Goal: Find specific page/section: Find specific page/section

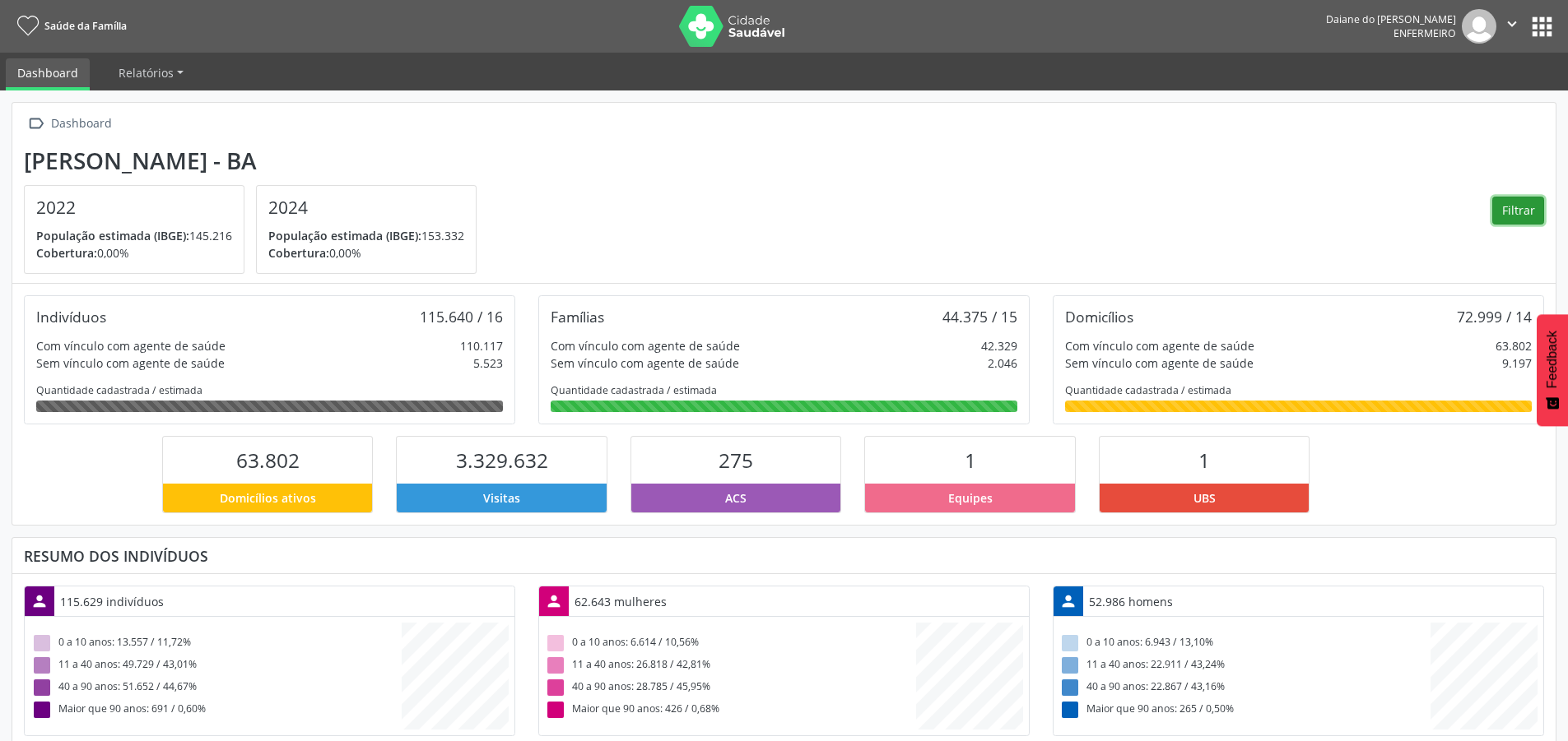
click at [1538, 214] on button "Filtrar" at bounding box center [1517, 210] width 52 height 28
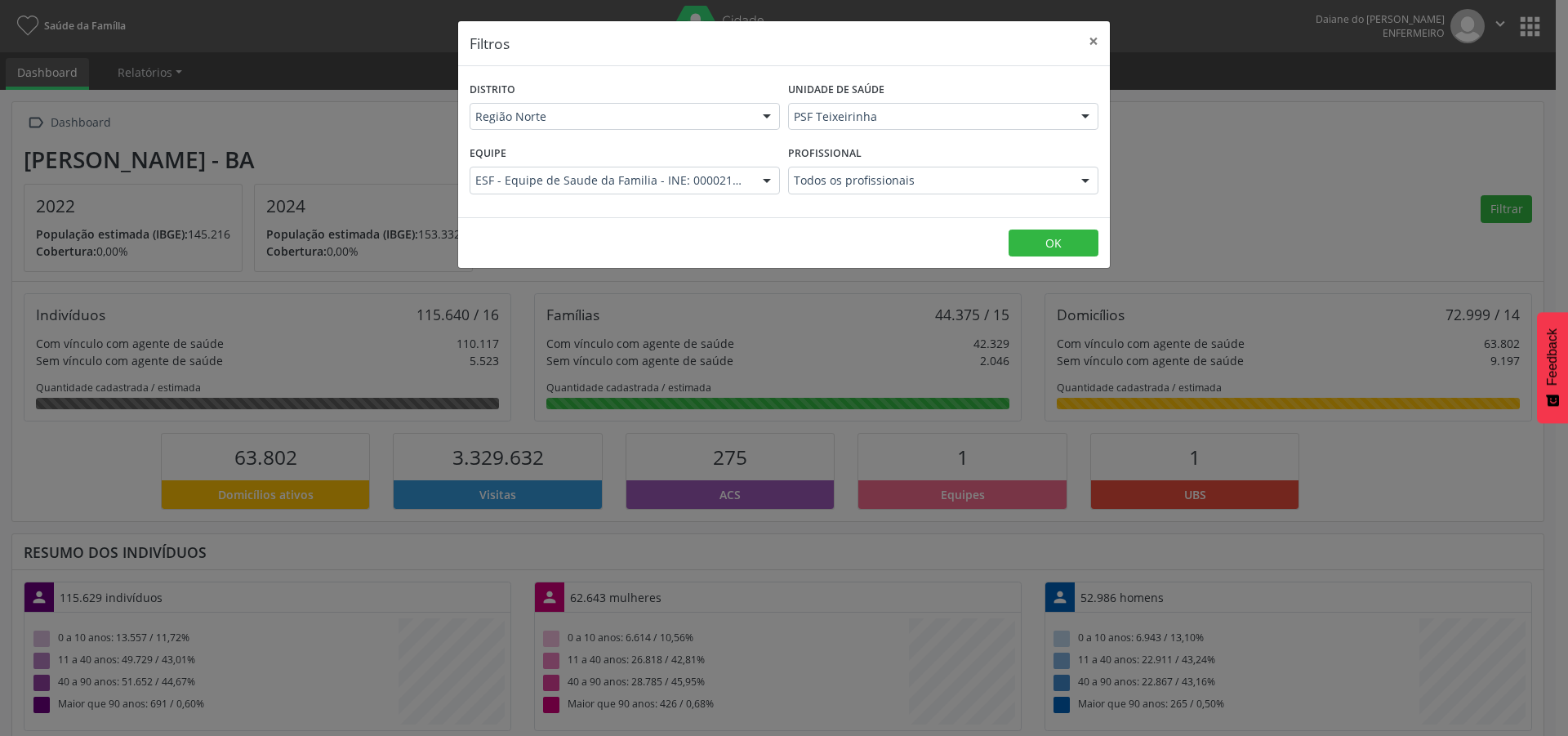
click at [1000, 190] on div "Todos os profissionais" at bounding box center [942, 180] width 310 height 28
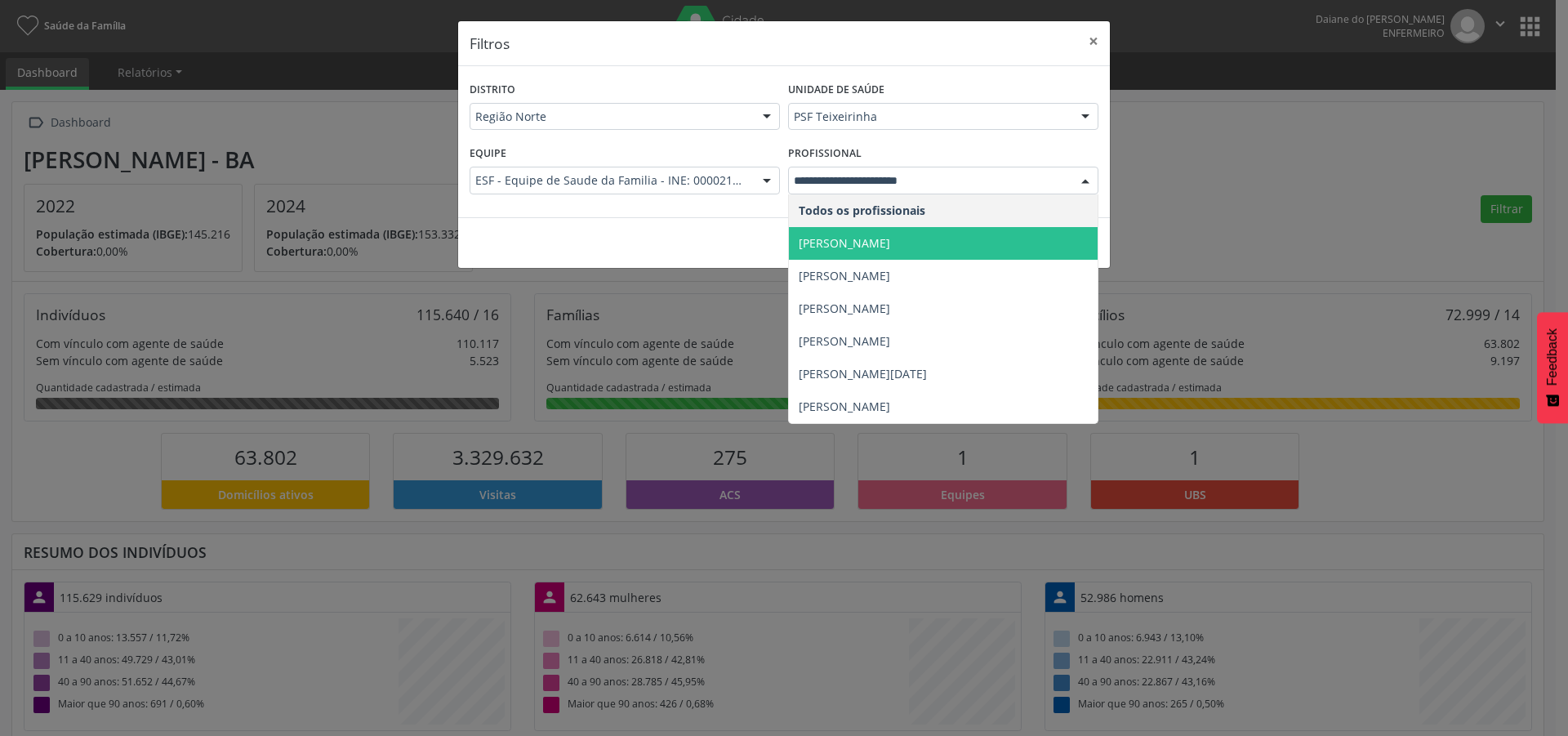
click at [898, 252] on span "[PERSON_NAME]" at bounding box center [942, 243] width 309 height 33
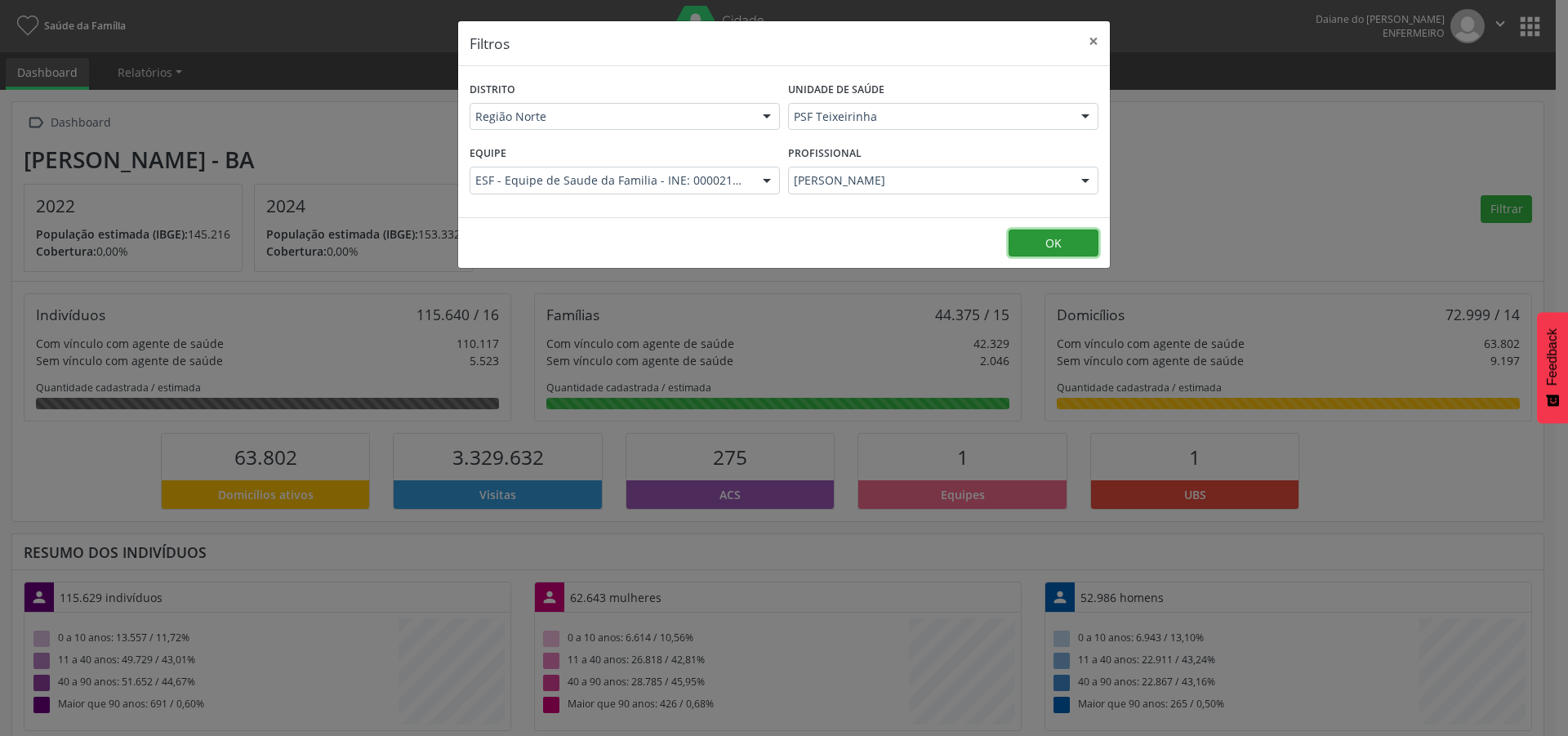
click at [1046, 249] on button "OK" at bounding box center [1053, 243] width 90 height 28
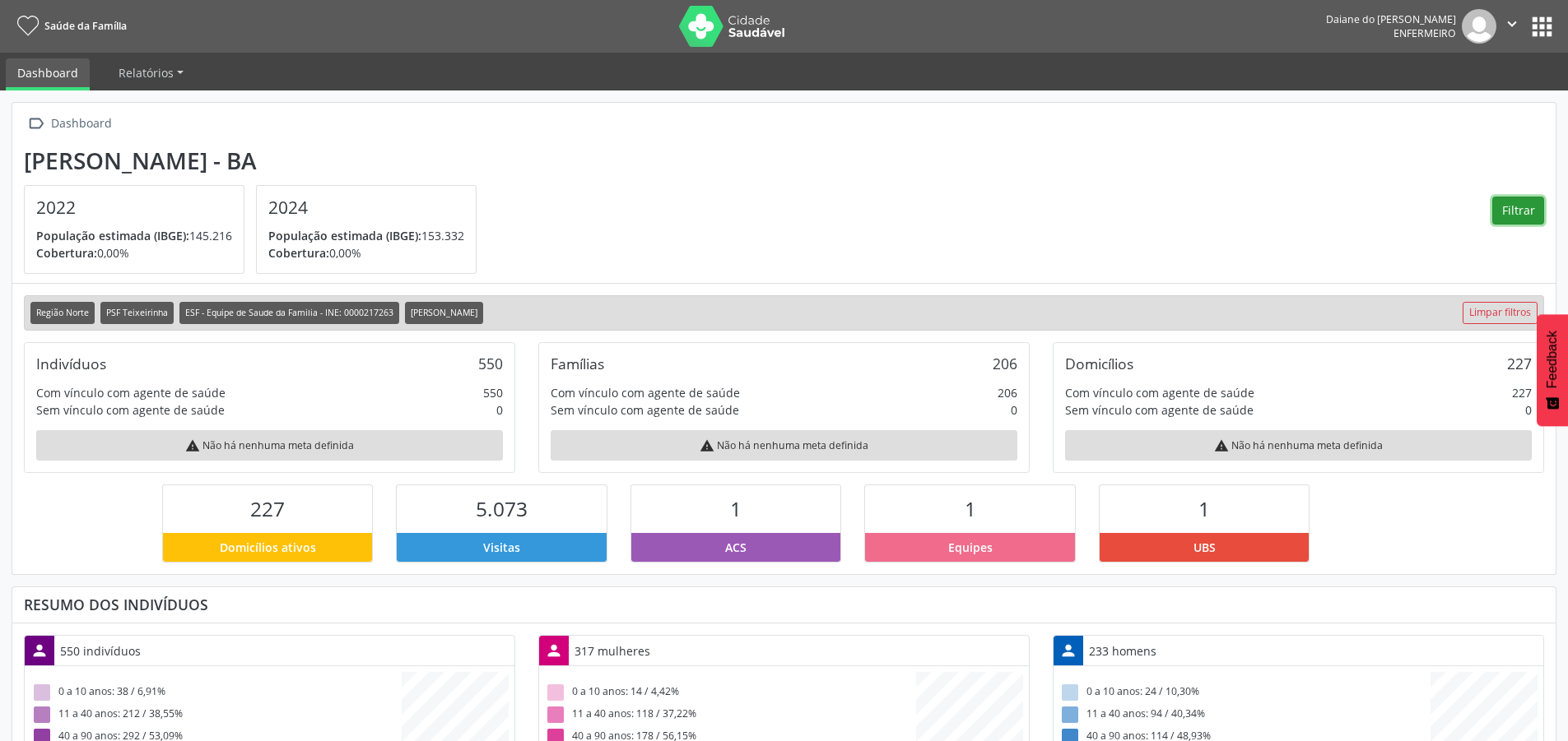
scroll to position [191, 0]
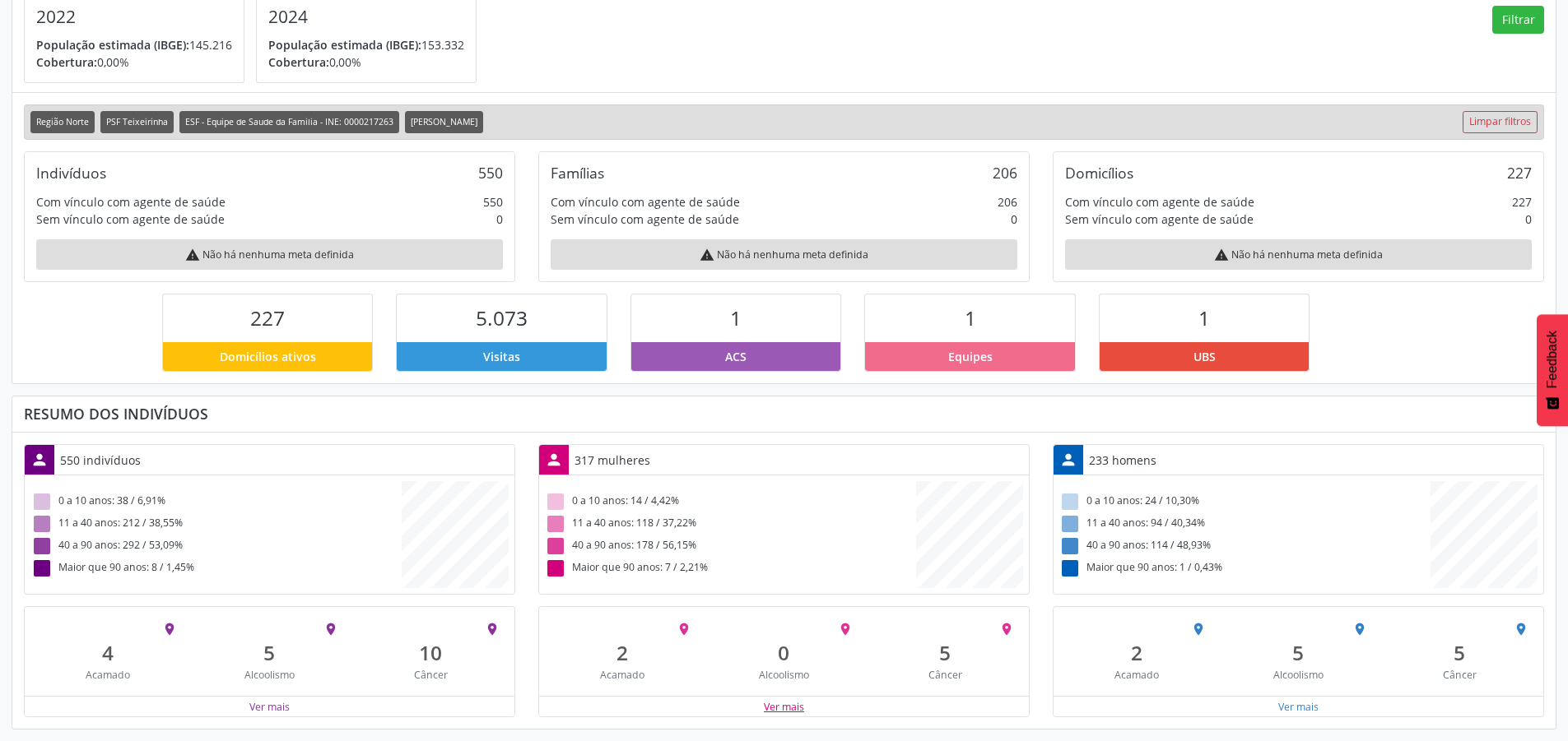
click at [771, 707] on button "Ver mais" at bounding box center [784, 707] width 42 height 15
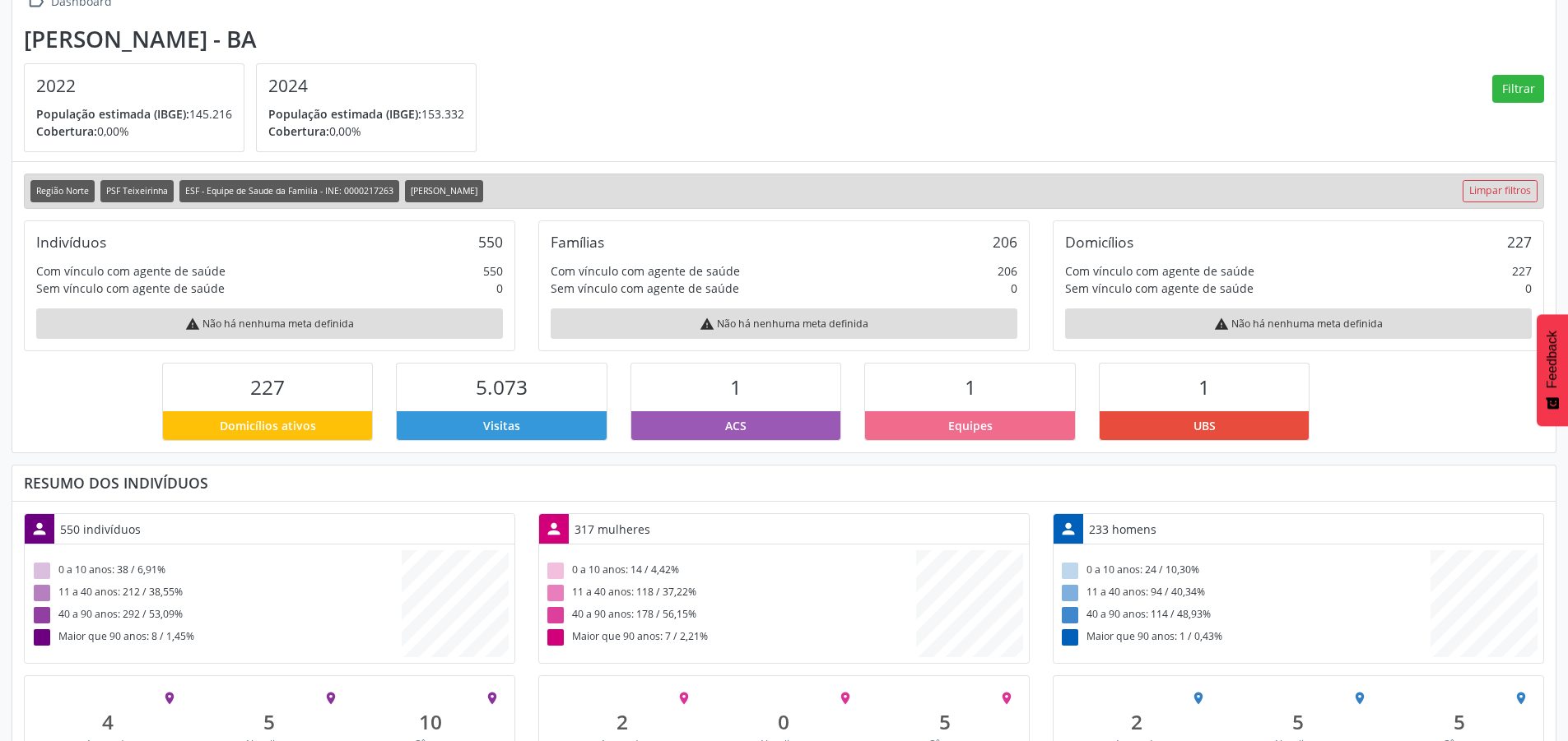
scroll to position [40, 0]
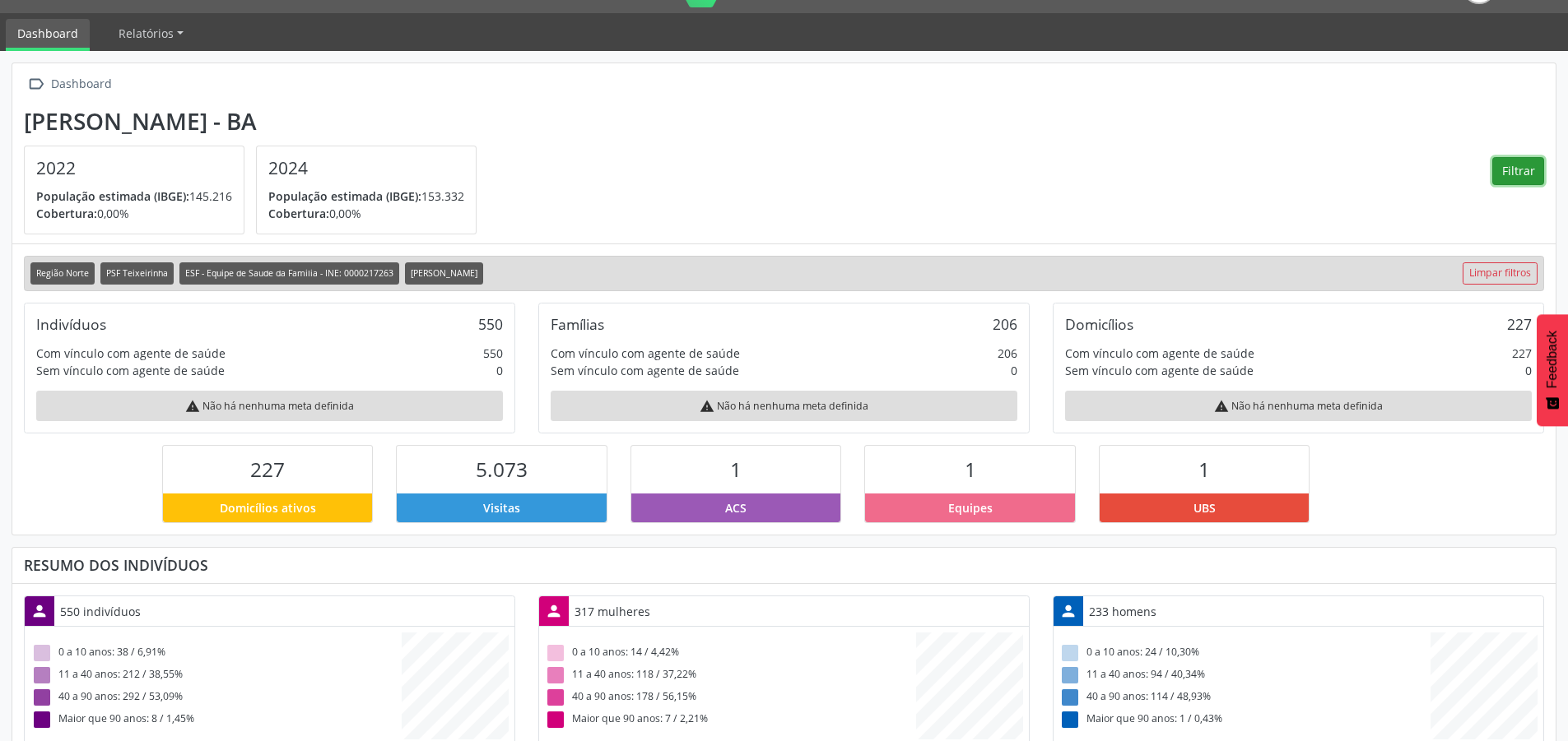
click at [1525, 169] on button "Filtrar" at bounding box center [1517, 171] width 52 height 28
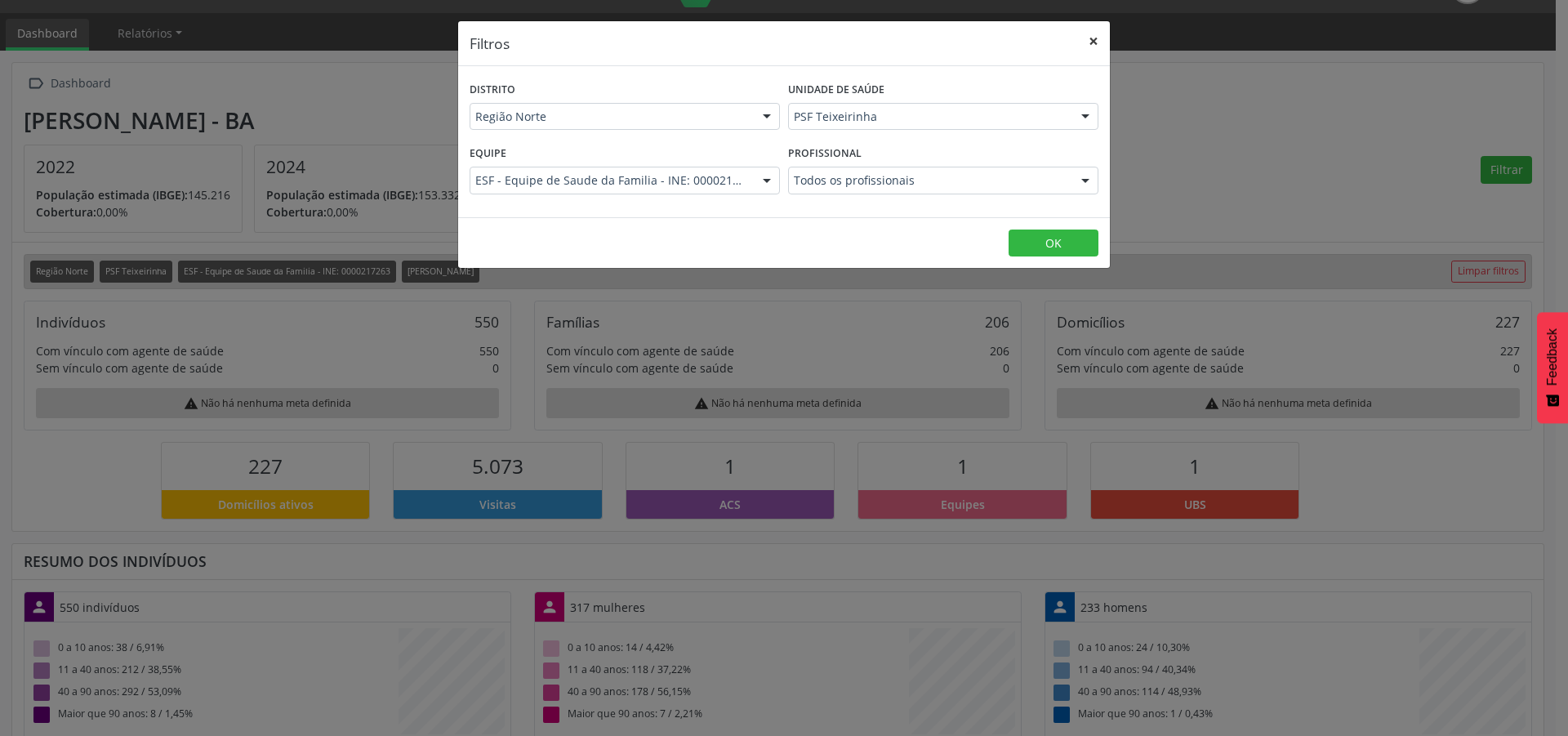
click at [1098, 42] on button "×" at bounding box center [1093, 41] width 33 height 40
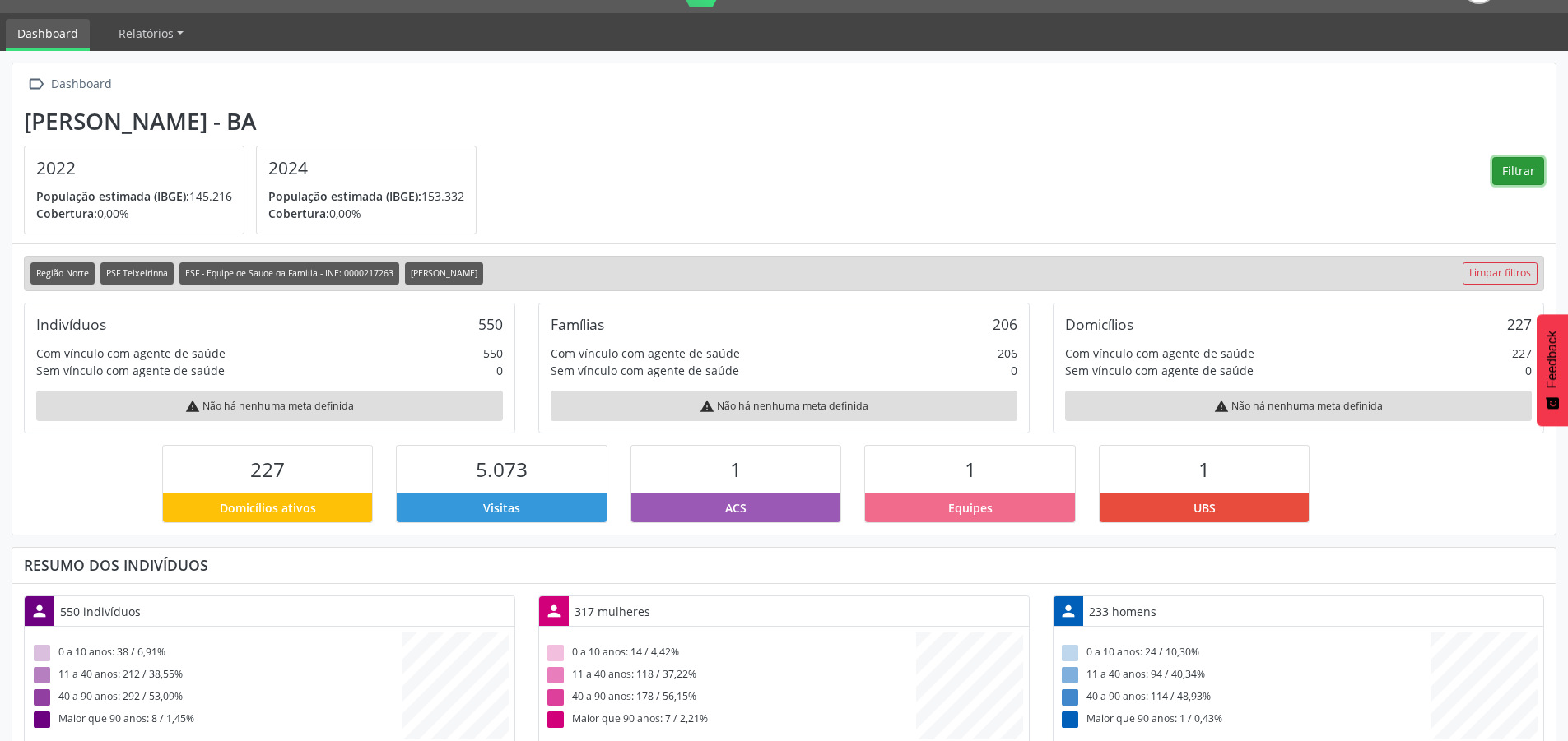
scroll to position [368, 0]
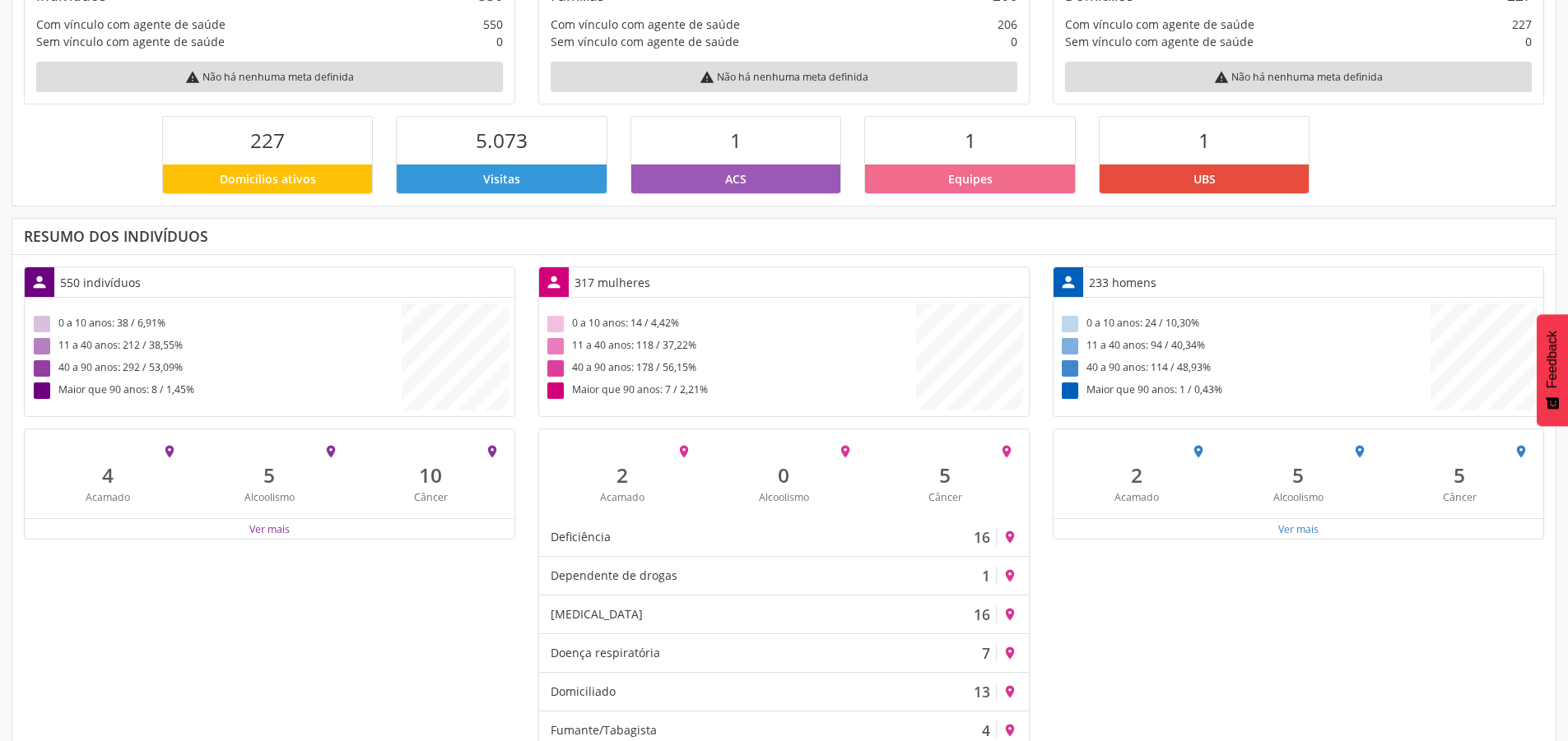
click at [300, 536] on div "Ver mais" at bounding box center [269, 528] width 490 height 20
click at [300, 529] on div "Ver mais" at bounding box center [269, 528] width 490 height 20
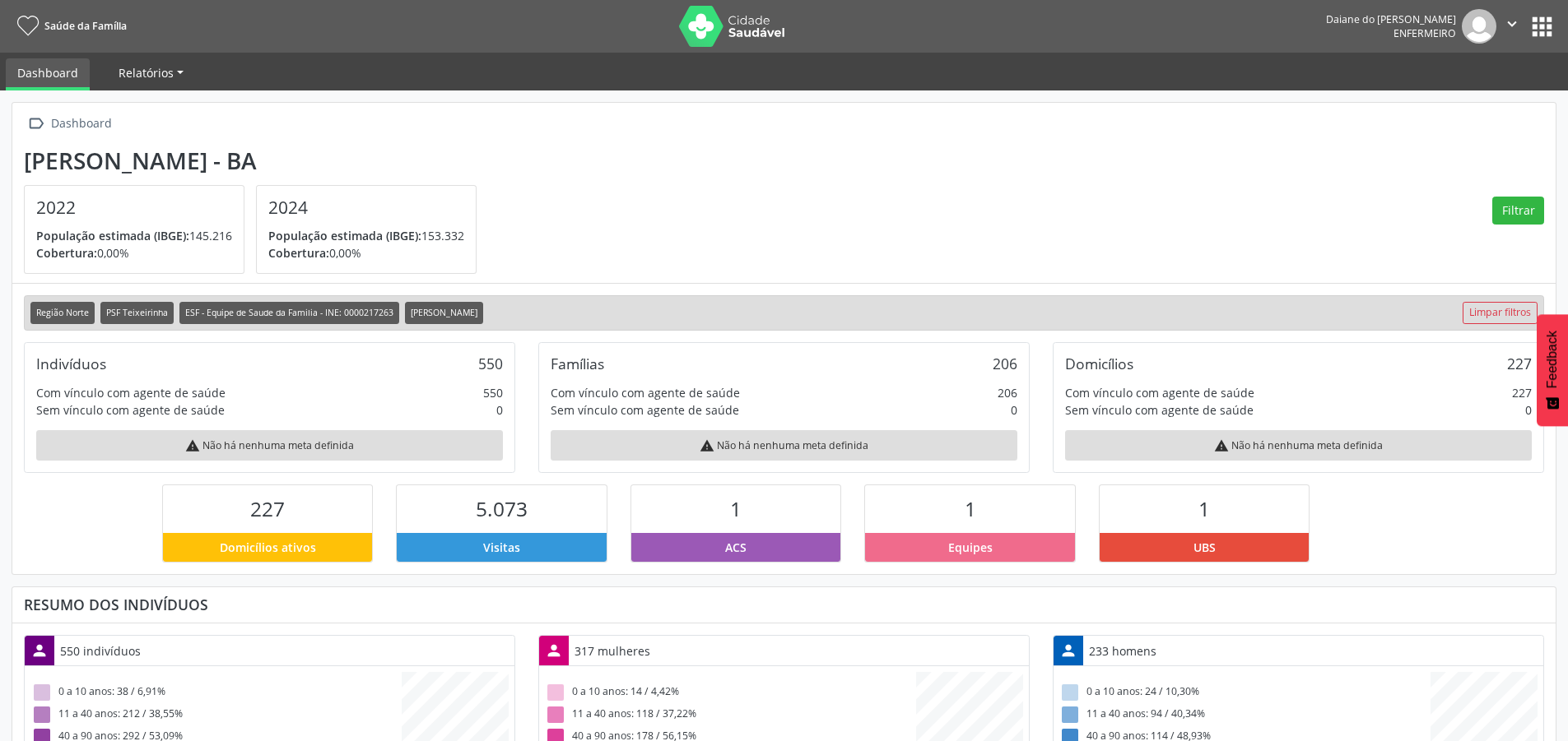
click at [130, 76] on span "Relatórios" at bounding box center [146, 73] width 55 height 15
